Goal: Task Accomplishment & Management: Manage account settings

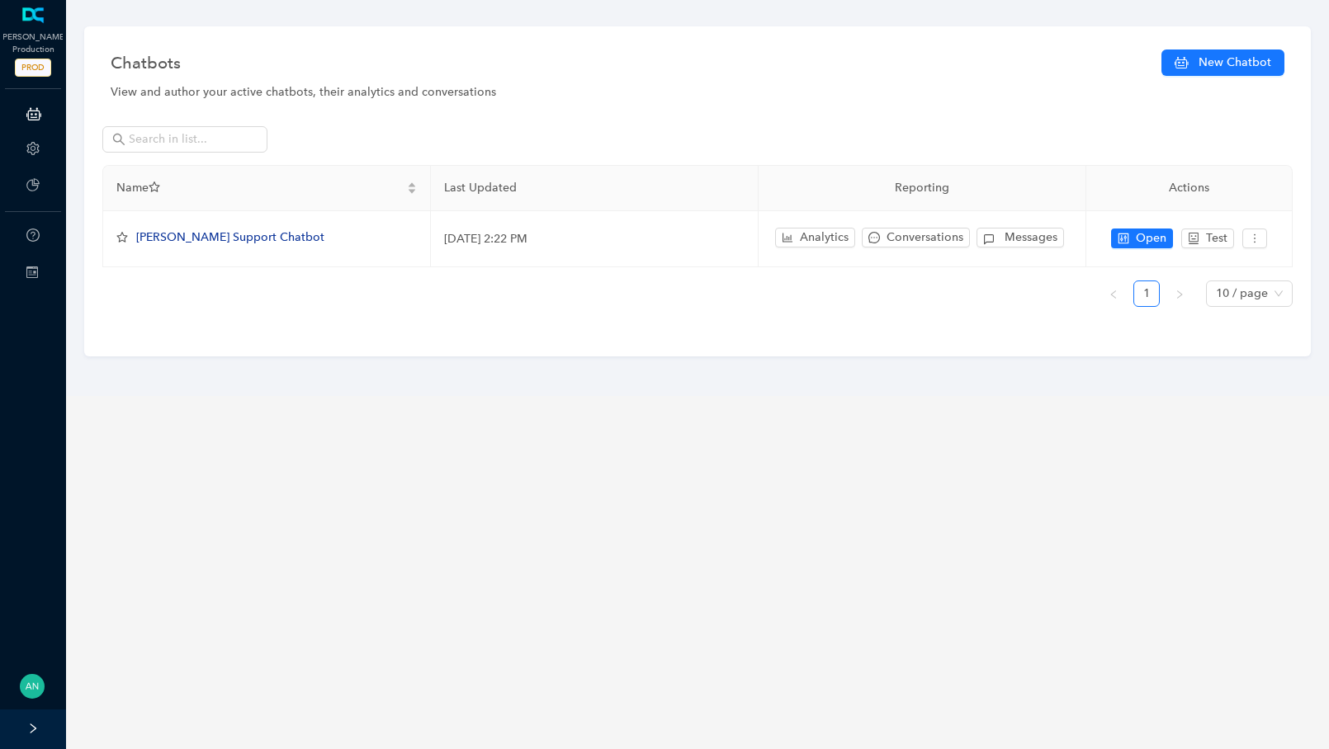
click at [25, 683] on img at bounding box center [32, 686] width 25 height 25
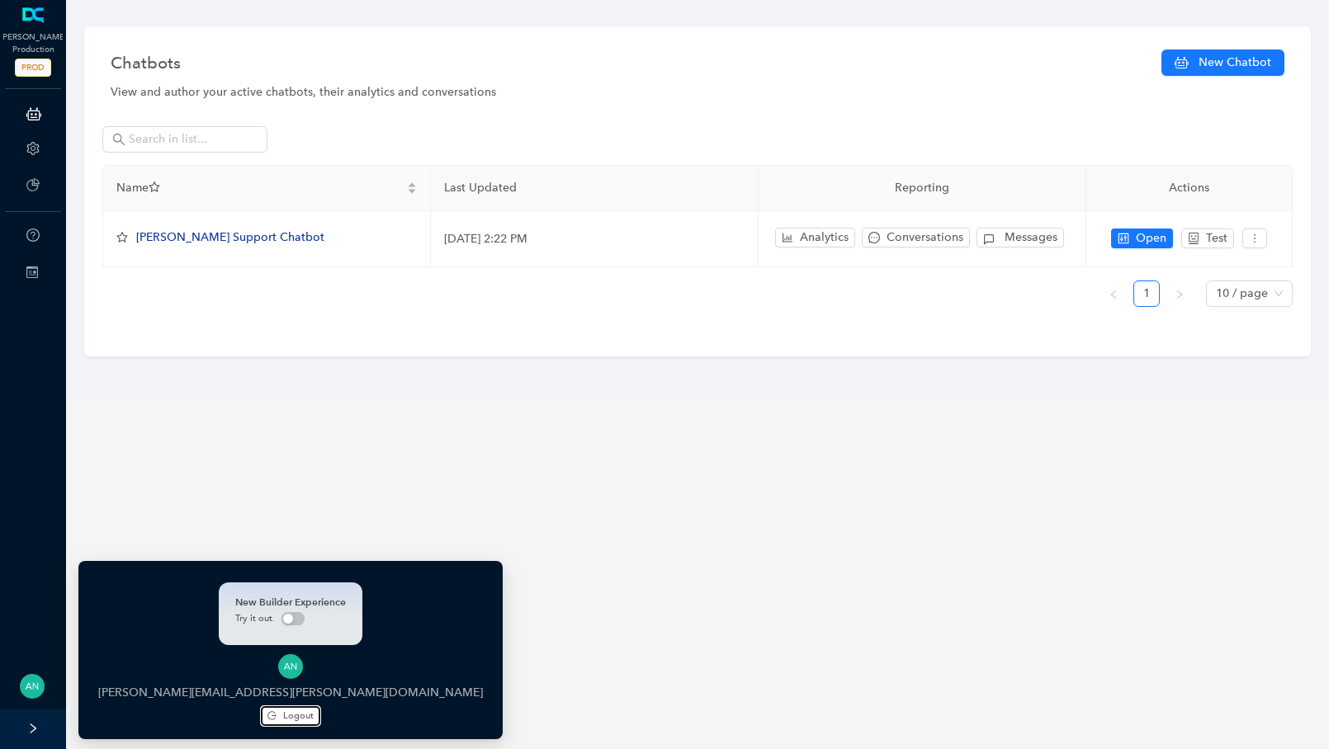
click at [261, 724] on button "Logout" at bounding box center [290, 716] width 59 height 20
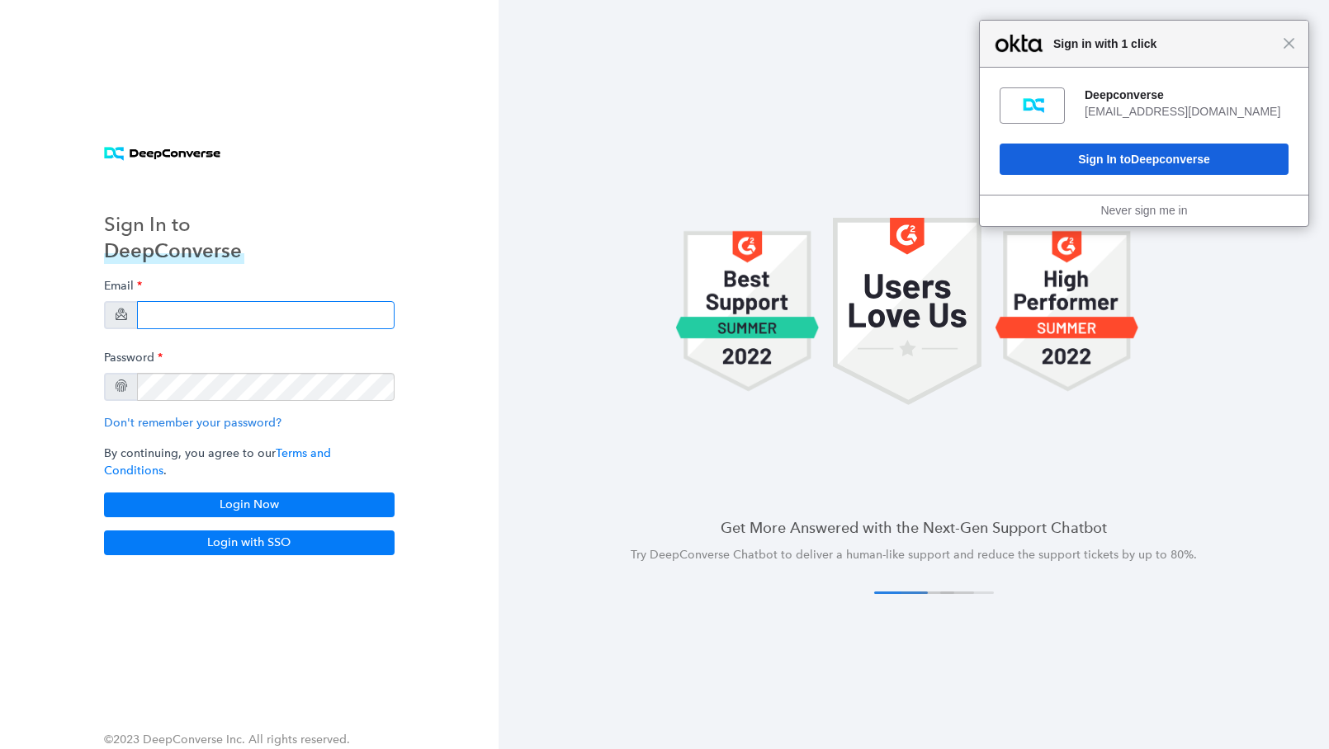
click at [141, 324] on input "email" at bounding box center [265, 315] width 257 height 28
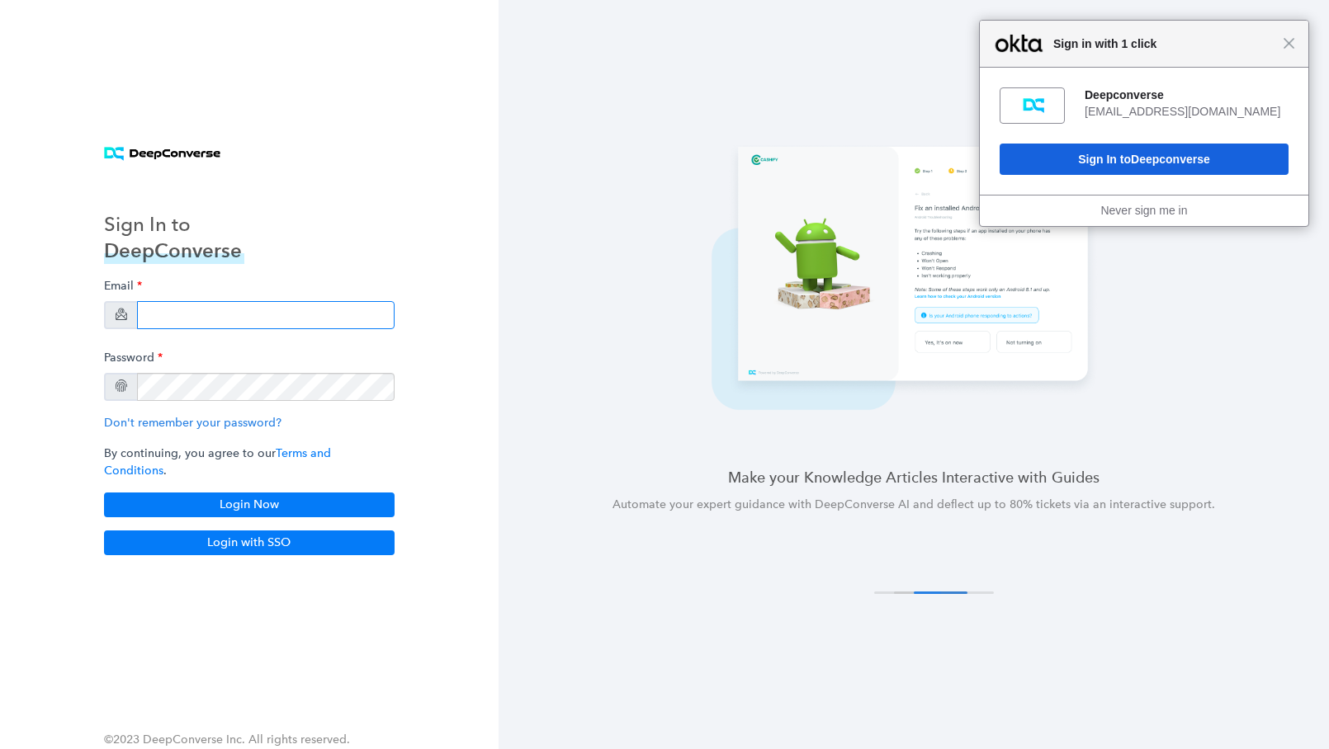
type input "[EMAIL_ADDRESS][DOMAIN_NAME]"
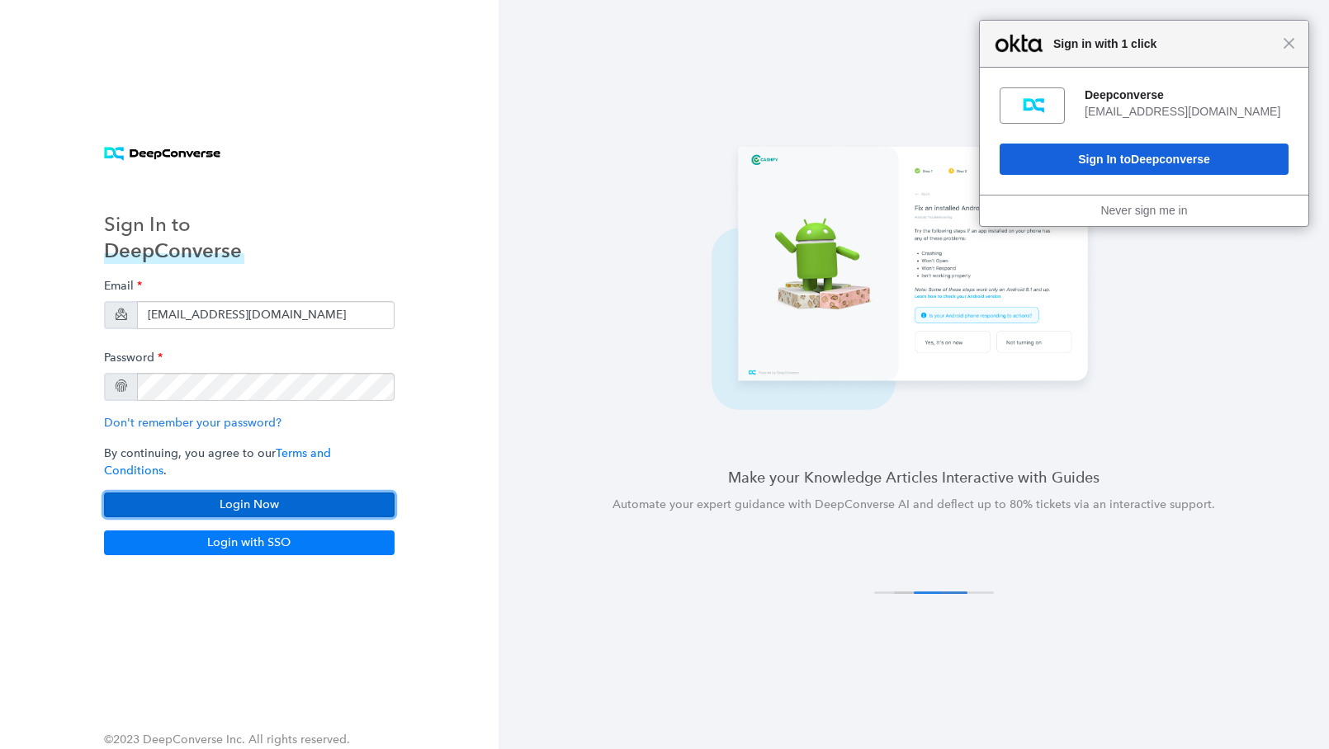
click at [210, 505] on button "Login Now" at bounding box center [249, 505] width 290 height 25
